Goal: Task Accomplishment & Management: Manage account settings

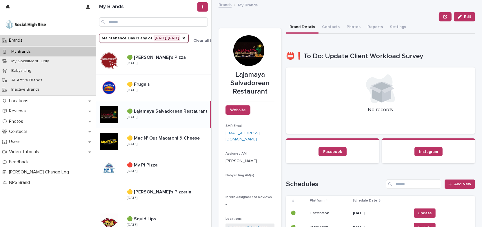
click at [169, 37] on button "Maintenance Day is any of [DATE], [DATE]" at bounding box center [143, 38] width 89 height 9
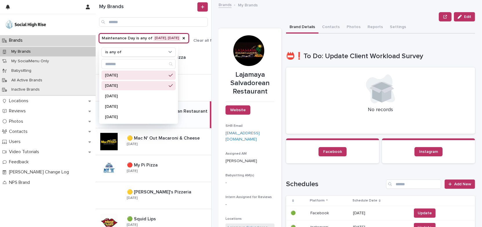
click at [171, 85] on icon at bounding box center [171, 85] width 4 height 3
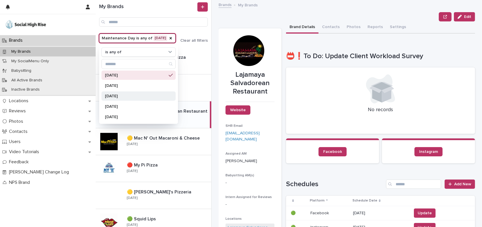
click at [136, 97] on p "[DATE]" at bounding box center [135, 96] width 61 height 4
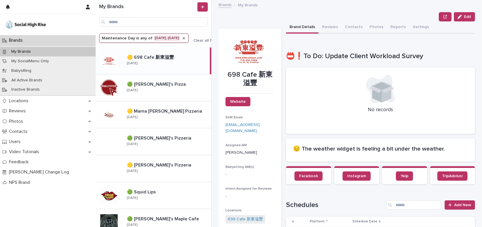
click at [186, 38] on icon "Maintenance Day" at bounding box center [183, 38] width 5 height 5
click at [138, 37] on icon "Maintenance Day" at bounding box center [139, 38] width 6 height 6
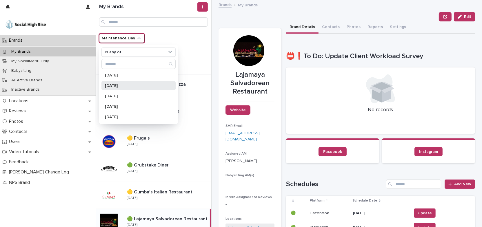
click at [121, 87] on p "[DATE]" at bounding box center [135, 86] width 61 height 4
click at [237, 19] on div "Edit" at bounding box center [346, 16] width 256 height 9
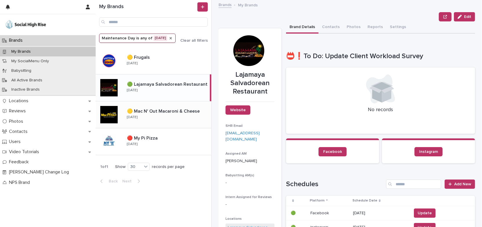
click at [187, 116] on div "🟡 Mac N' Out Macaroni & Cheese 🟡 Mac N' Out Macaroni & Cheese [DATE]" at bounding box center [166, 114] width 89 height 17
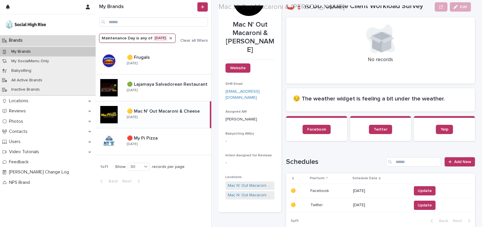
scroll to position [52, 0]
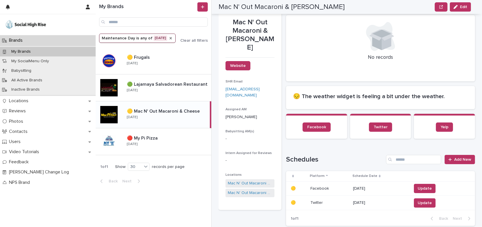
click at [364, 190] on div "[DATE]" at bounding box center [380, 189] width 54 height 10
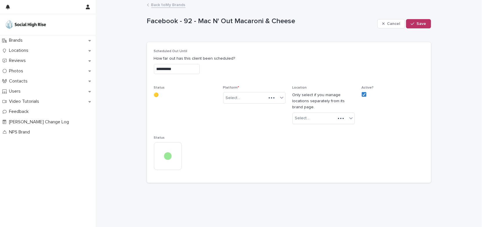
click at [198, 71] on input "**********" at bounding box center [177, 69] width 46 height 10
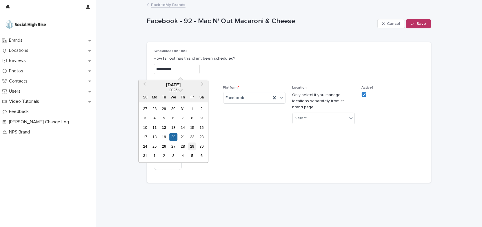
click at [192, 145] on div "29" at bounding box center [192, 146] width 8 height 8
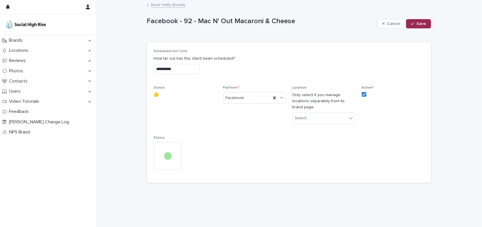
type input "**********"
click at [415, 23] on div "button" at bounding box center [413, 24] width 6 height 4
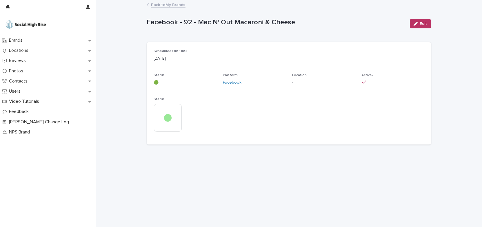
click at [172, 6] on link "Back to My Brands" at bounding box center [168, 4] width 34 height 7
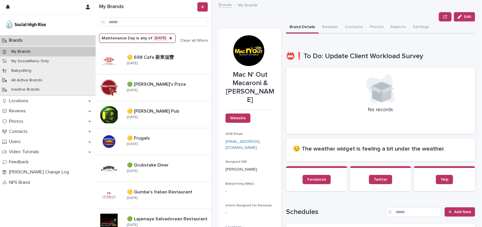
scroll to position [79, 0]
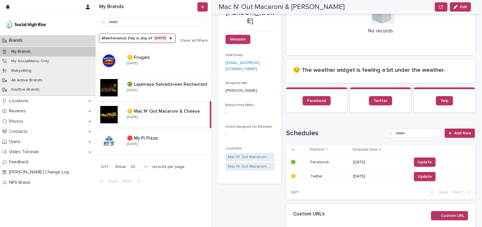
click at [359, 174] on p "[DATE]" at bounding box center [380, 176] width 54 height 5
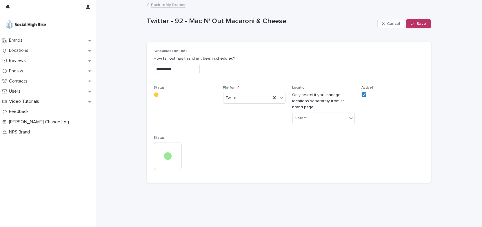
click at [199, 68] on input "**********" at bounding box center [177, 69] width 46 height 10
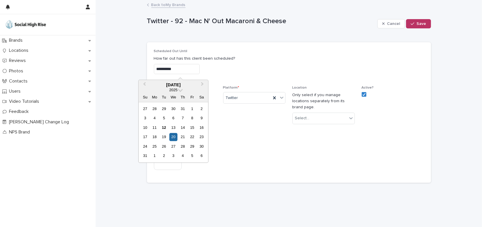
click at [195, 147] on div "29" at bounding box center [192, 146] width 8 height 8
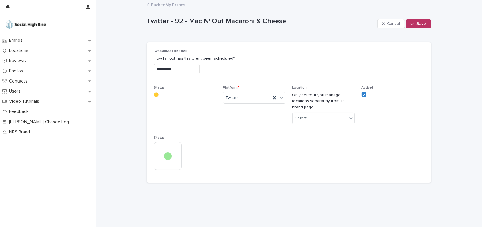
type input "**********"
click at [428, 27] on button "Save" at bounding box center [418, 23] width 25 height 9
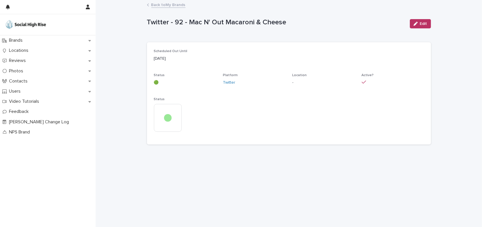
click at [172, 5] on link "Back to My Brands" at bounding box center [168, 4] width 34 height 7
